Goal: Obtain resource: Download file/media

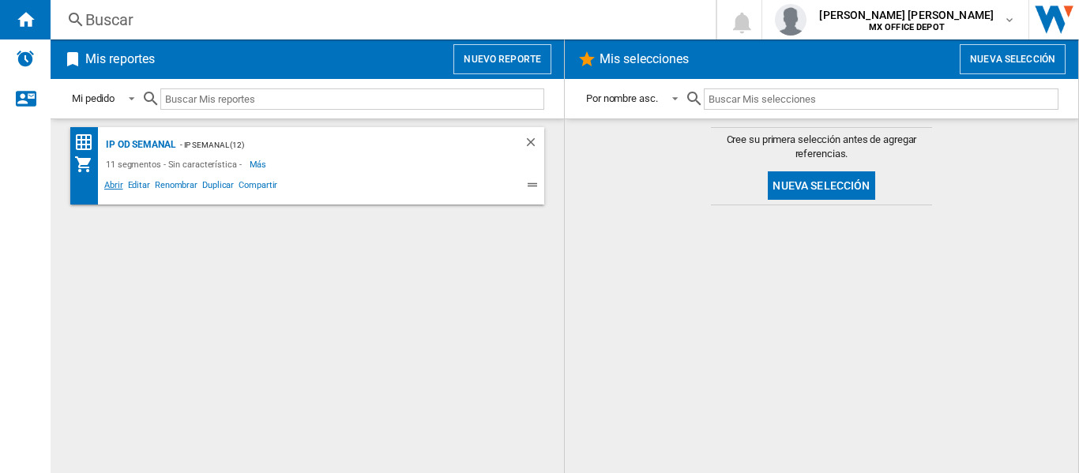
click at [109, 186] on span "Abrir" at bounding box center [114, 187] width 24 height 19
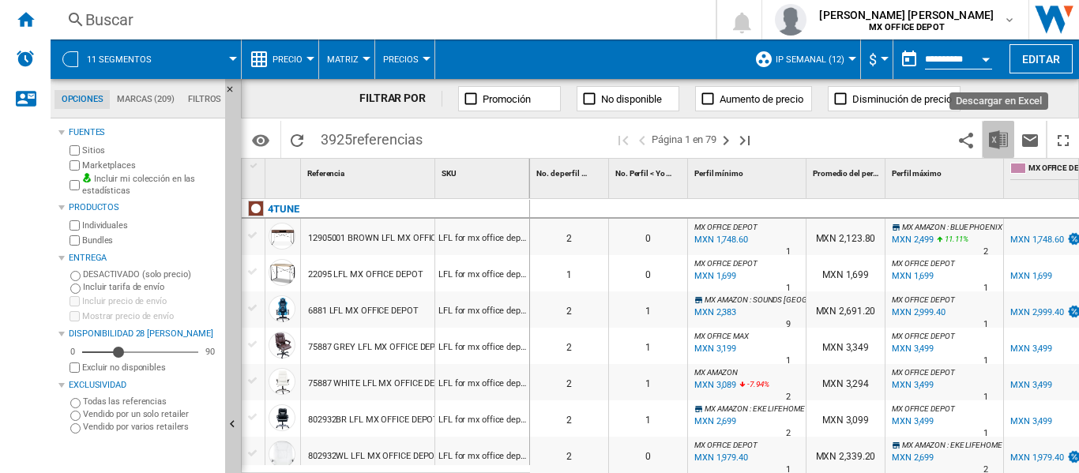
click at [994, 127] on button "Descargar en Excel" at bounding box center [999, 139] width 32 height 37
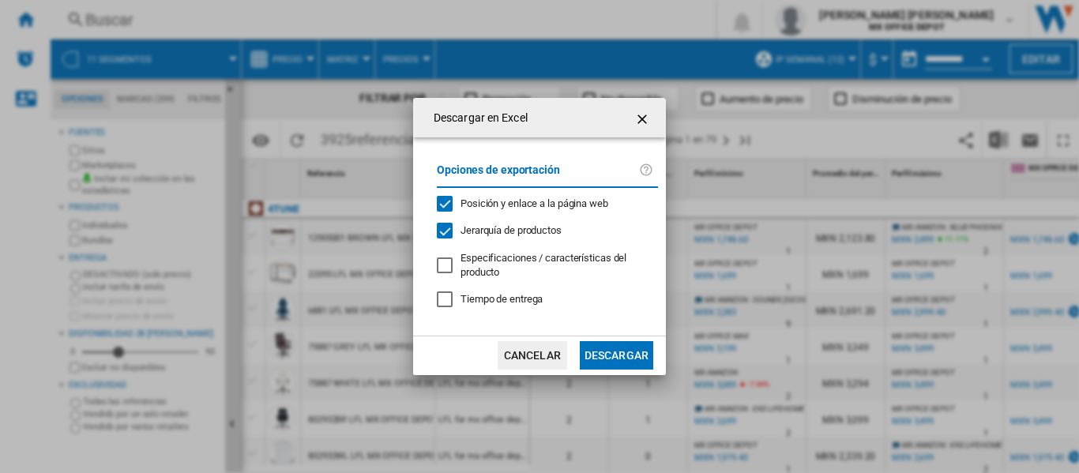
click at [520, 224] on md-checkbox "Jerarquía de productos" at bounding box center [541, 231] width 209 height 15
click at [601, 345] on button "Descargar" at bounding box center [616, 355] width 73 height 28
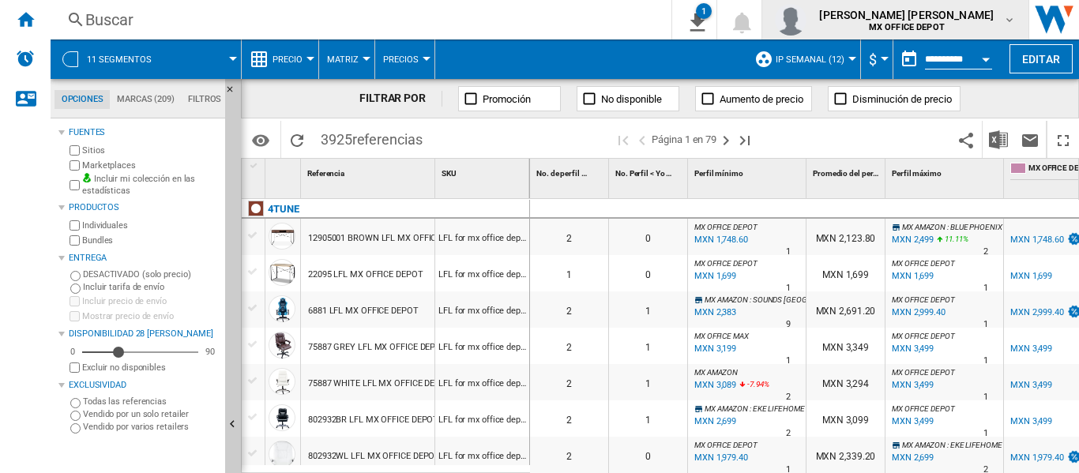
click at [939, 32] on b "MX OFFICE DEPOT" at bounding box center [907, 27] width 76 height 10
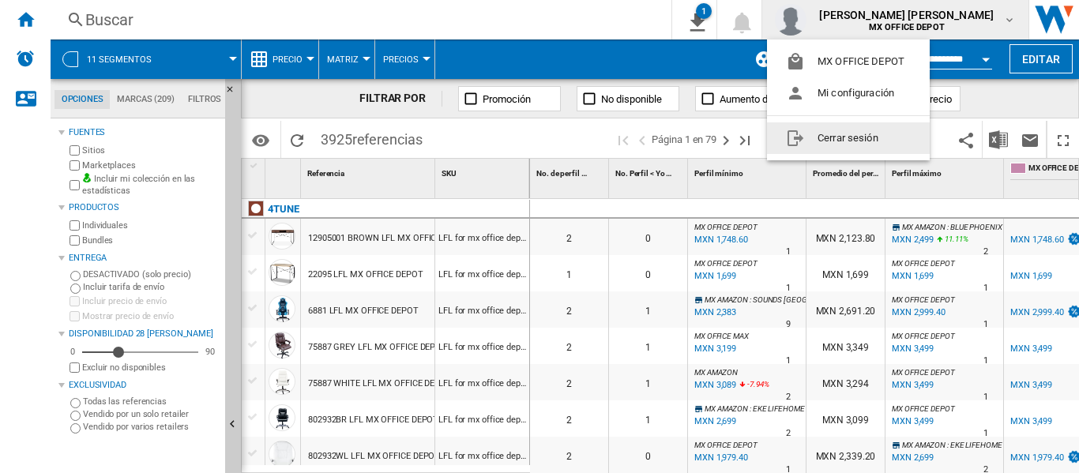
click at [902, 136] on button "Cerrar sesión" at bounding box center [848, 138] width 163 height 32
